Goal: Information Seeking & Learning: Learn about a topic

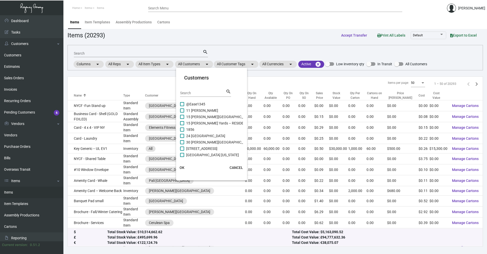
click at [192, 89] on div "Search" at bounding box center [203, 93] width 46 height 8
click at [193, 92] on input "Search" at bounding box center [203, 93] width 46 height 4
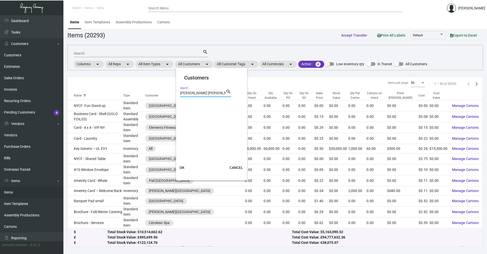
click at [202, 94] on input "[PERSON_NAME] [PERSON_NAME]" at bounding box center [203, 93] width 46 height 4
type input "e"
type input "[PERSON_NAME] [PERSON_NAME]"
click at [212, 108] on span "The [PERSON_NAME][GEOGRAPHIC_DATA][PERSON_NAME]" at bounding box center [233, 110] width 95 height 6
click at [182, 112] on input "The [PERSON_NAME][GEOGRAPHIC_DATA][PERSON_NAME]" at bounding box center [182, 112] width 0 height 0
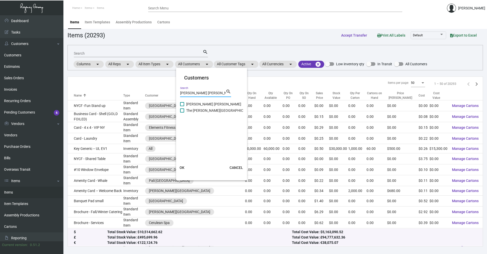
checkbox input "true"
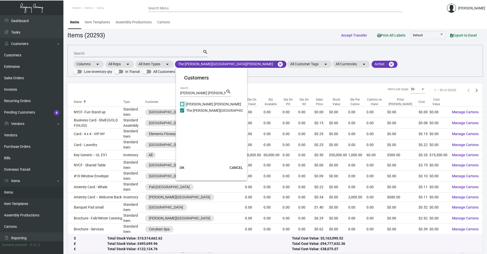
click at [199, 105] on span "[PERSON_NAME] [PERSON_NAME]" at bounding box center [213, 104] width 55 height 6
click at [182, 106] on input "[PERSON_NAME] [PERSON_NAME]" at bounding box center [182, 106] width 0 height 0
checkbox input "true"
click at [182, 166] on span "OK" at bounding box center [182, 168] width 5 height 4
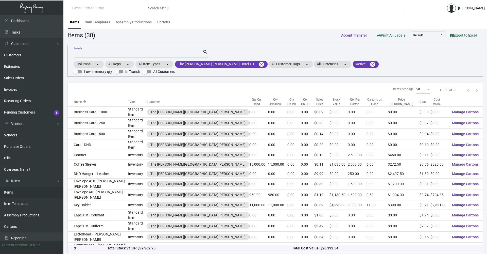
click at [111, 53] on input "Search" at bounding box center [138, 54] width 129 height 4
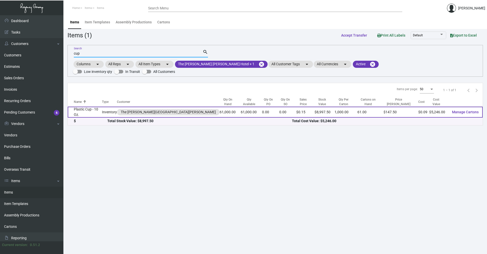
type input "cup"
click at [102, 107] on td "Plastic Cup - 10 Oz." at bounding box center [85, 112] width 34 height 11
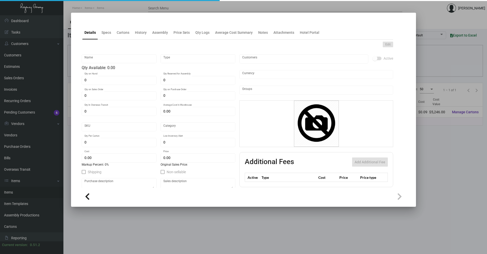
type input "Plastic Cup - 10 Oz."
type input "Inventory"
type input "61,000"
type input "$ 0.086"
type input "Inventory"
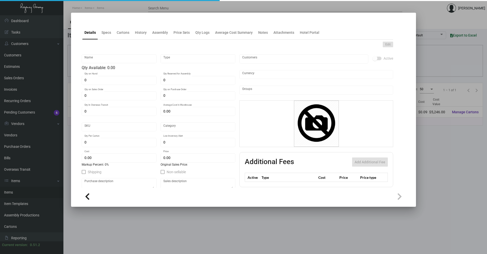
type input "1,000"
type input "$ 0.086"
type input "$ 0.1475"
checkbox input "true"
type input "United States Dollar $"
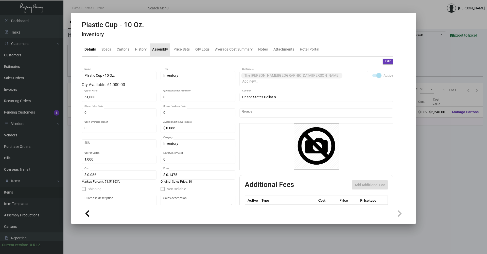
click at [157, 51] on div "Assembly" at bounding box center [160, 49] width 16 height 5
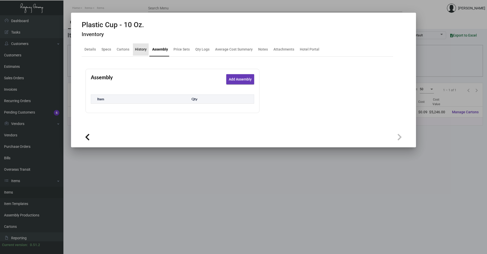
click at [139, 48] on div "History" at bounding box center [141, 49] width 12 height 5
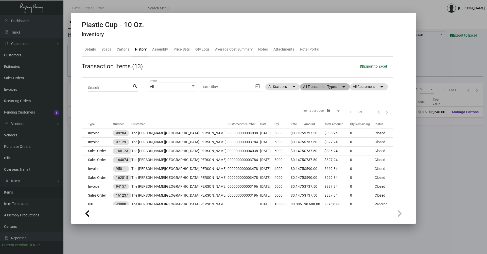
click at [308, 89] on mat-chip "All Transaction Types arrow_drop_down" at bounding box center [325, 86] width 50 height 7
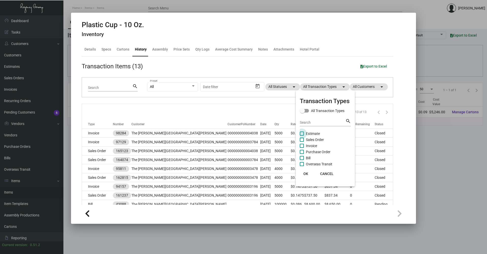
click at [314, 131] on span "Estimate" at bounding box center [313, 133] width 14 height 6
click at [302, 136] on input "Estimate" at bounding box center [302, 136] width 0 height 0
checkbox input "true"
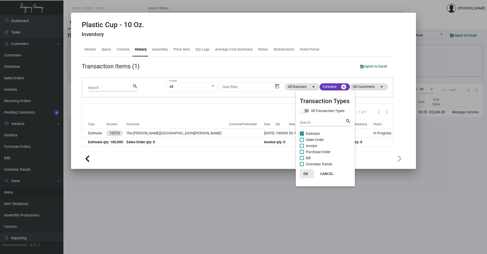
click at [304, 172] on span "OK" at bounding box center [306, 174] width 5 height 4
